Goal: Check status: Check status

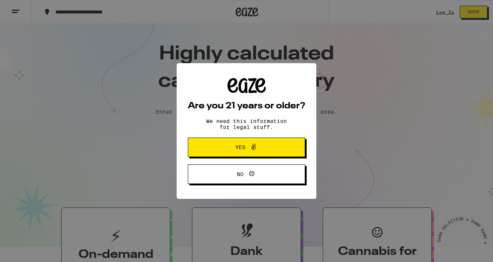
click at [261, 149] on span "Yes" at bounding box center [246, 147] width 57 height 10
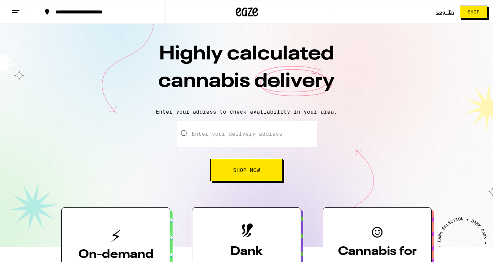
click at [444, 12] on link "Log In" at bounding box center [445, 12] width 18 height 5
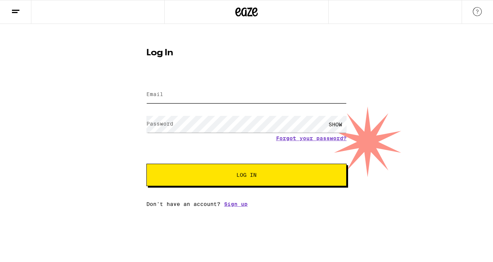
click at [297, 95] on input "Email" at bounding box center [246, 94] width 200 height 17
type input "[PERSON_NAME][EMAIL_ADDRESS][PERSON_NAME][DOMAIN_NAME]"
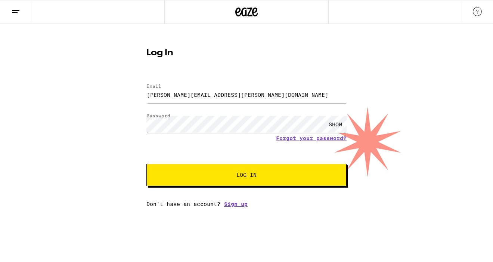
click at [146, 164] on button "Log In" at bounding box center [246, 175] width 200 height 22
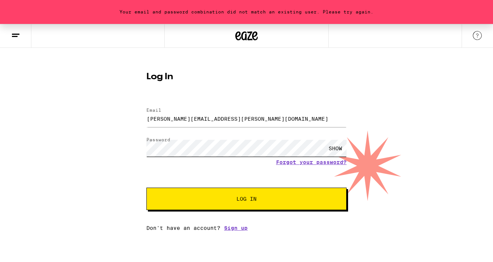
click at [146, 188] on button "Log In" at bounding box center [246, 199] width 200 height 22
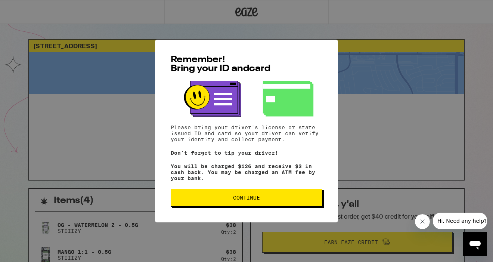
click at [300, 196] on button "Continue" at bounding box center [247, 198] width 152 height 18
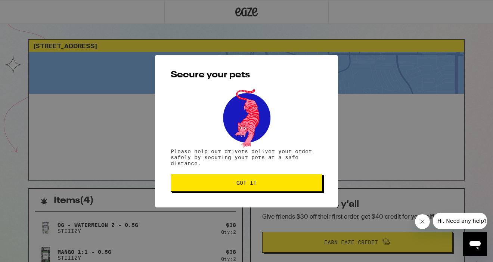
click at [298, 189] on button "Got it" at bounding box center [247, 183] width 152 height 18
